Goal: Check status

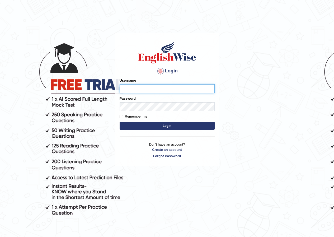
click at [134, 89] on input "Username" at bounding box center [167, 88] width 95 height 9
type input "Joanc_parramatta"
click at [136, 102] on div "Password" at bounding box center [167, 103] width 95 height 15
click at [172, 126] on button "Login" at bounding box center [167, 126] width 95 height 8
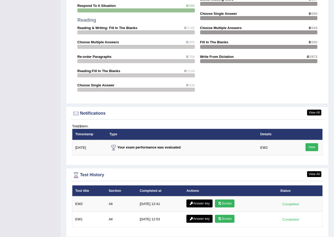
scroll to position [586, 0]
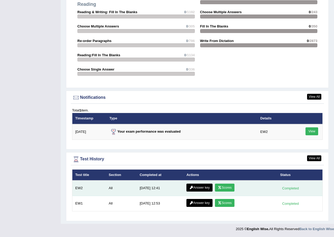
click at [225, 189] on link "Scores" at bounding box center [225, 187] width 20 height 8
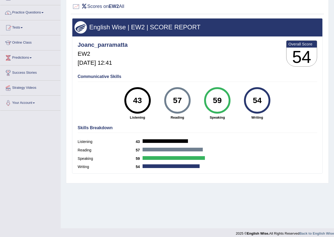
scroll to position [40, 0]
